Goal: Transaction & Acquisition: Purchase product/service

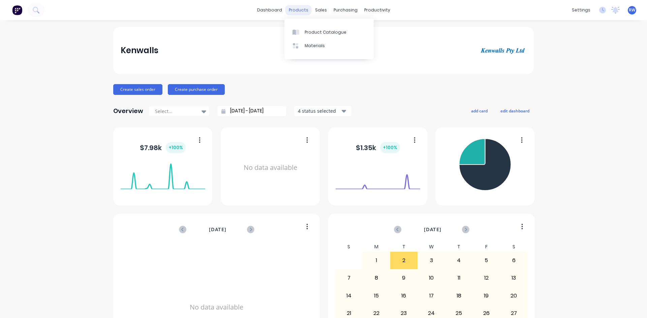
click at [296, 9] on div "products" at bounding box center [298, 10] width 26 height 10
click at [296, 38] on link "Product Catalogue" at bounding box center [328, 31] width 89 height 13
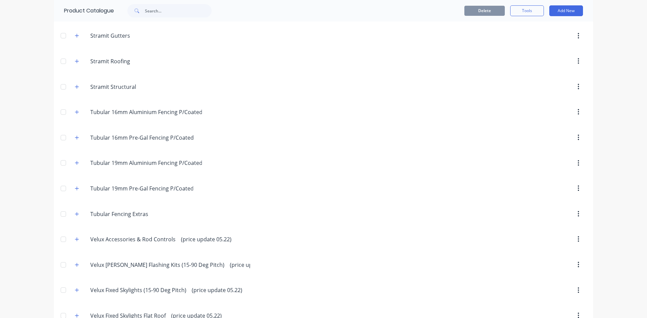
scroll to position [1853, 0]
click at [76, 163] on icon "button" at bounding box center [77, 162] width 4 height 5
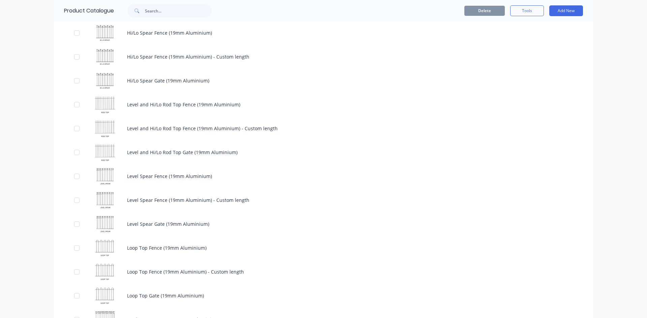
scroll to position [2831, 0]
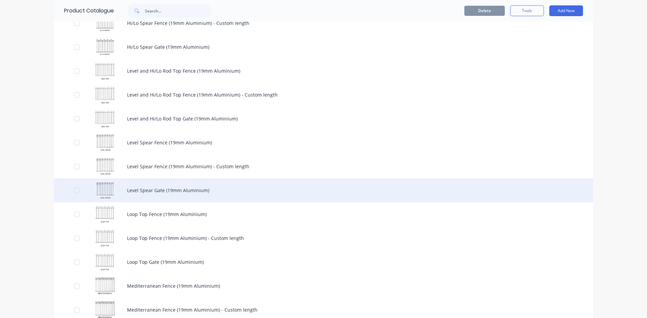
click at [260, 188] on div "Level Spear Gate (19mm Aluminium)" at bounding box center [323, 191] width 539 height 24
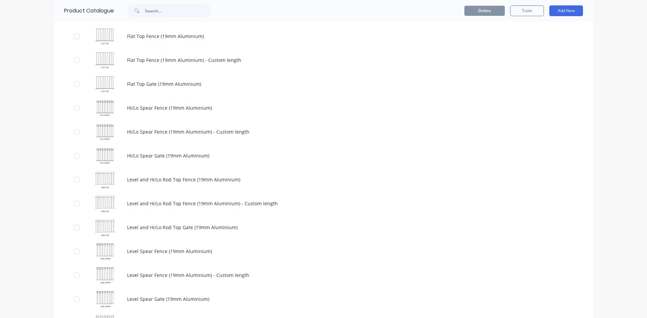
scroll to position [2831, 0]
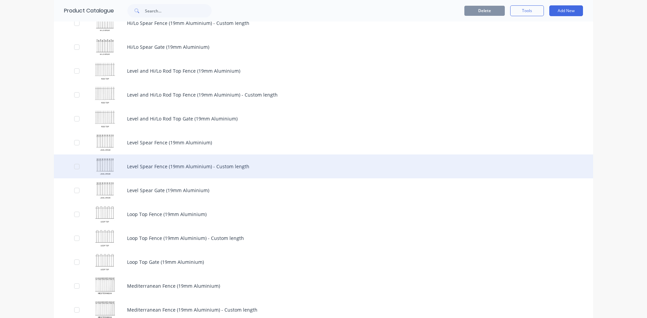
click at [268, 160] on div "Level Spear Fence (19mm Aluminium) - Custom length" at bounding box center [323, 167] width 539 height 24
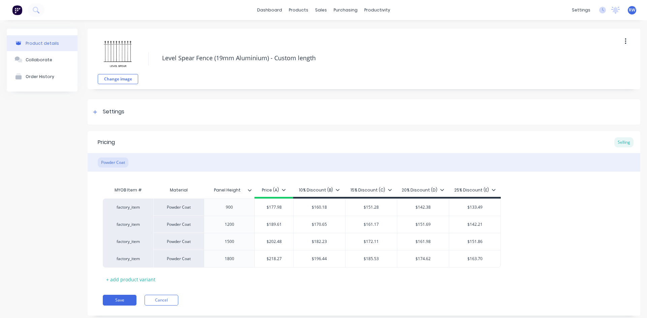
type textarea "x"
click at [303, 34] on link "Product Catalogue" at bounding box center [328, 31] width 89 height 13
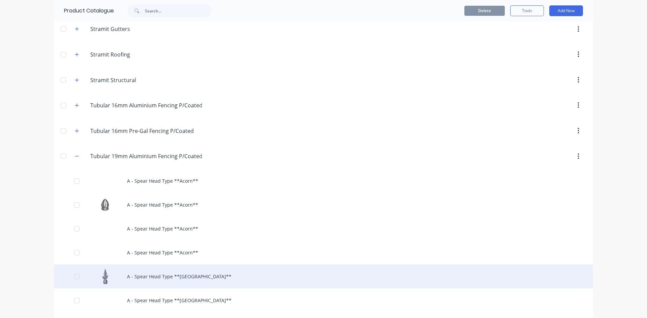
scroll to position [1786, 0]
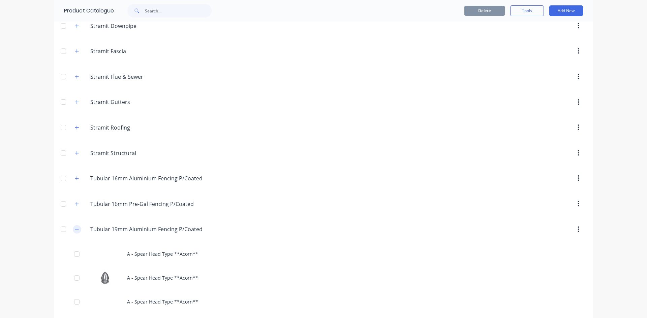
click at [75, 232] on icon "button" at bounding box center [77, 229] width 4 height 5
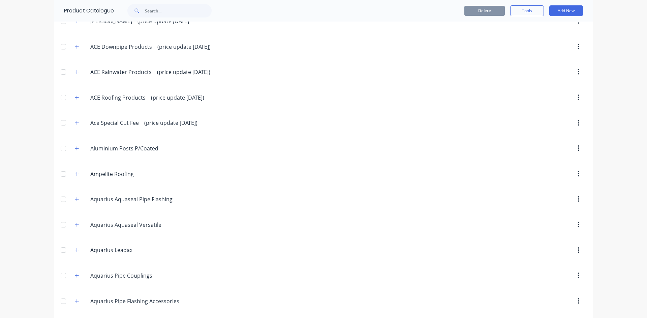
scroll to position [0, 0]
